Goal: Transaction & Acquisition: Book appointment/travel/reservation

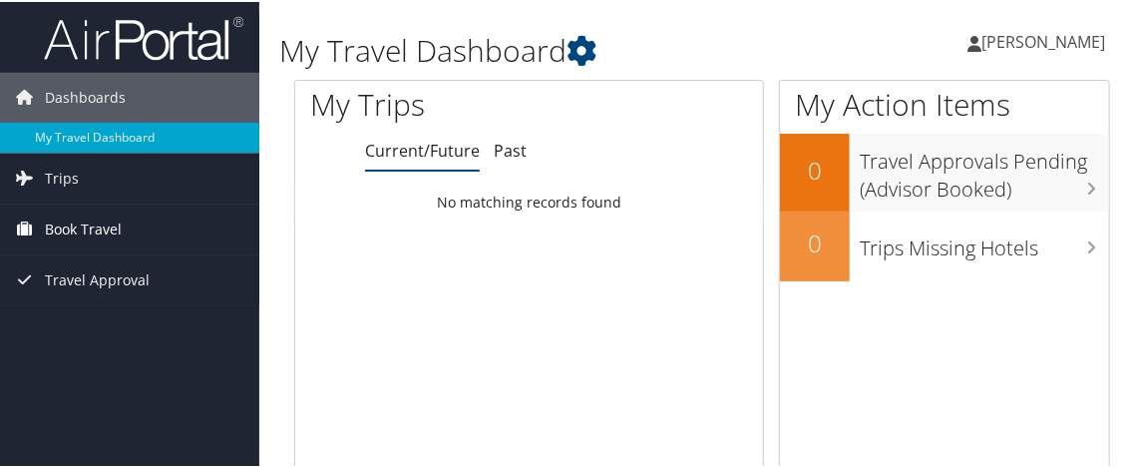
click at [86, 225] on span "Book Travel" at bounding box center [83, 228] width 77 height 50
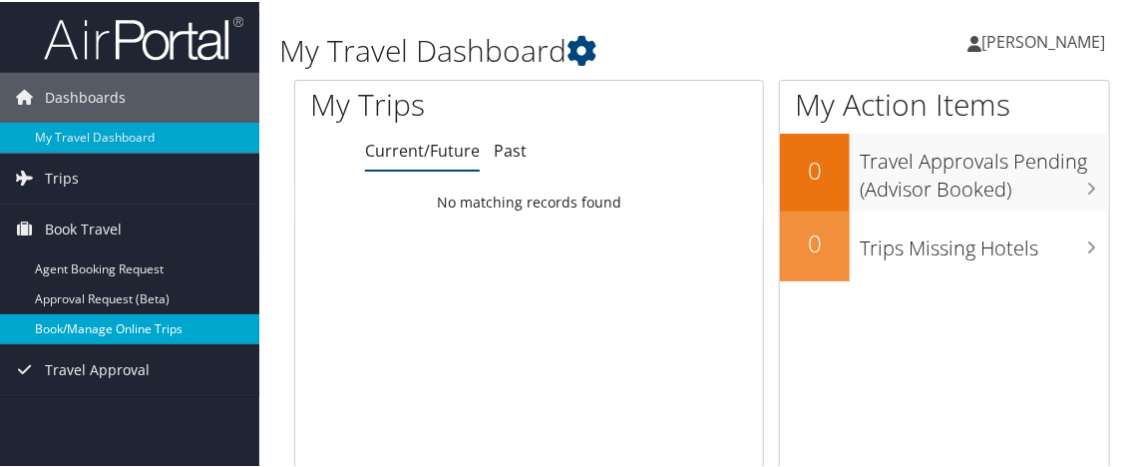
click at [81, 323] on link "Book/Manage Online Trips" at bounding box center [129, 327] width 259 height 30
